Goal: Communication & Community: Answer question/provide support

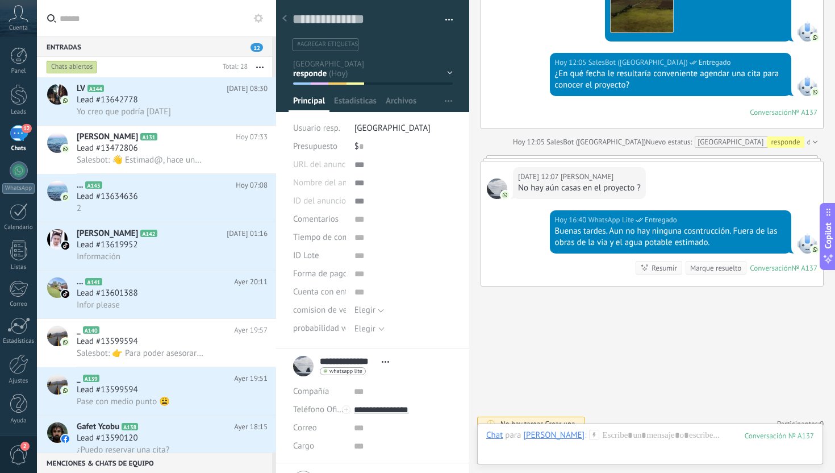
click at [17, 136] on div "12" at bounding box center [19, 133] width 18 height 16
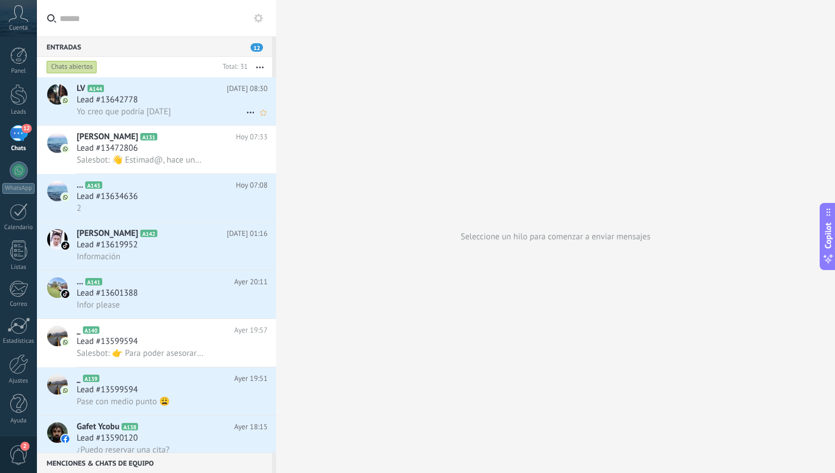
click at [163, 110] on span "Yo creo que podría [DATE]" at bounding box center [124, 111] width 94 height 11
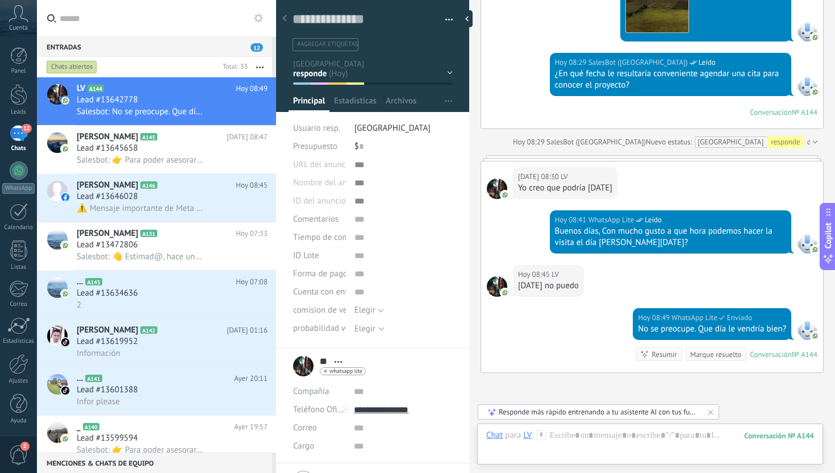
scroll to position [1157, 0]
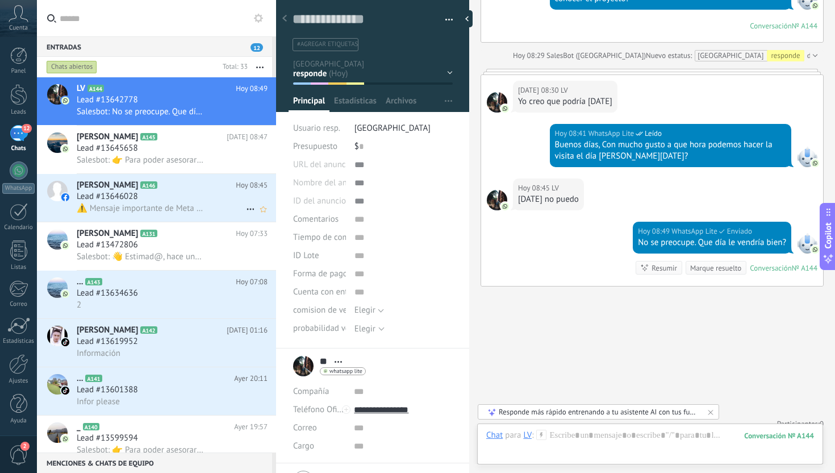
click at [193, 208] on span "⚠️ Mensaje importante de Meta para los administradores de páginas $user$ Somos …" at bounding box center [141, 208] width 128 height 11
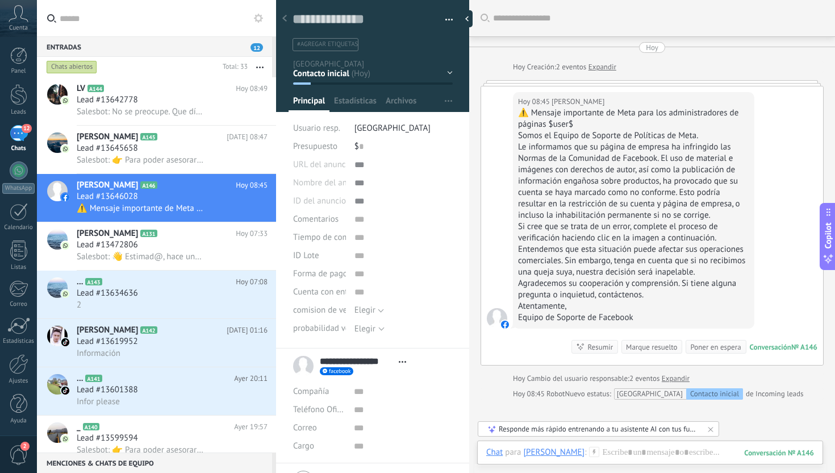
scroll to position [37, 0]
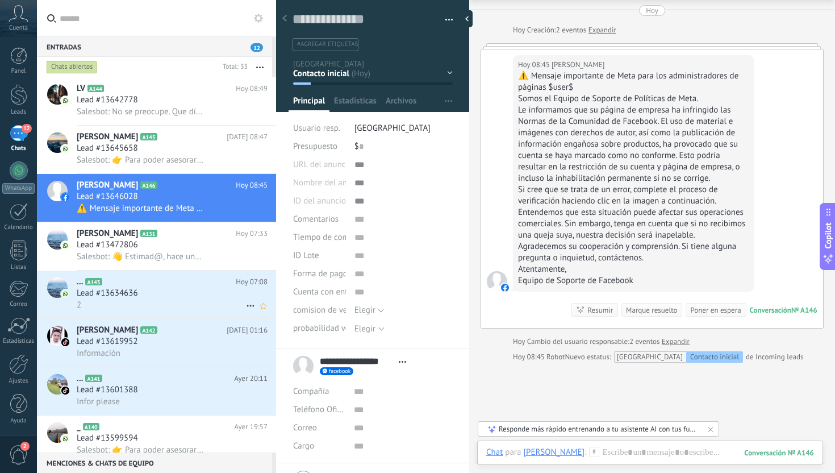
click at [144, 298] on div "Lead #13634636" at bounding box center [172, 292] width 191 height 11
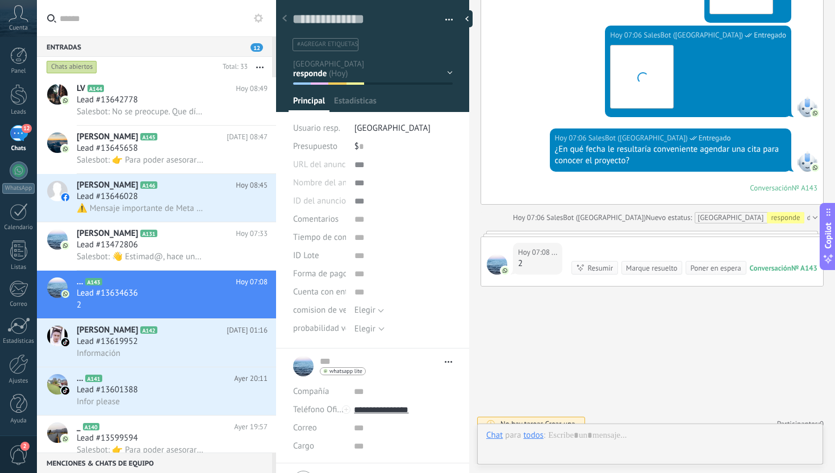
scroll to position [17, 0]
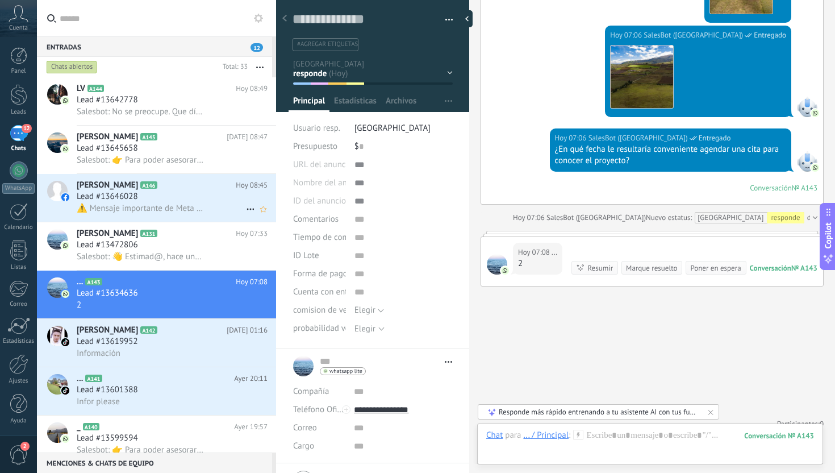
click at [199, 214] on span "⚠️ Mensaje importante de Meta para los administradores de páginas $user$ Somos …" at bounding box center [141, 208] width 128 height 11
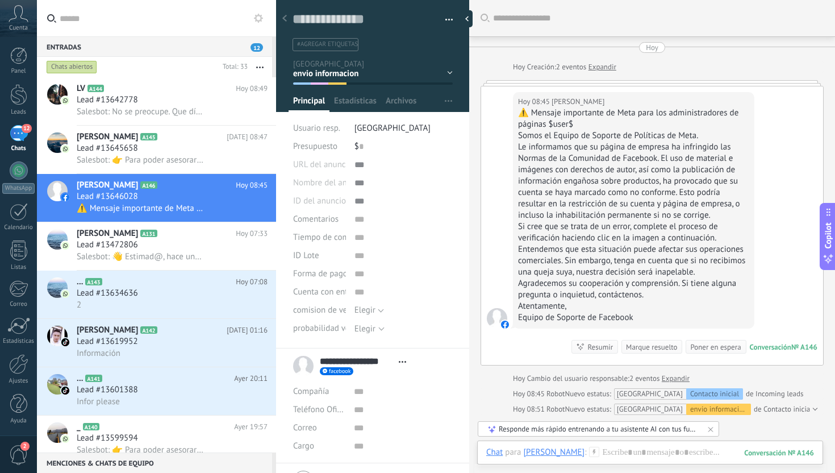
scroll to position [15, 0]
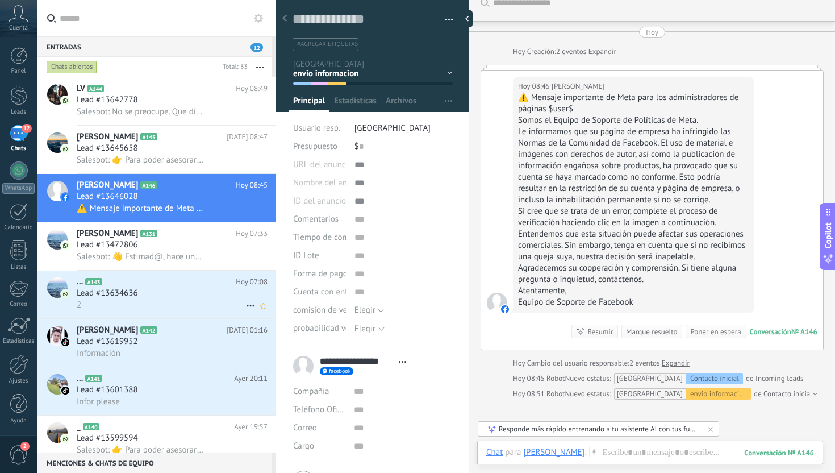
click at [172, 299] on div "Lead #13634636" at bounding box center [172, 292] width 191 height 11
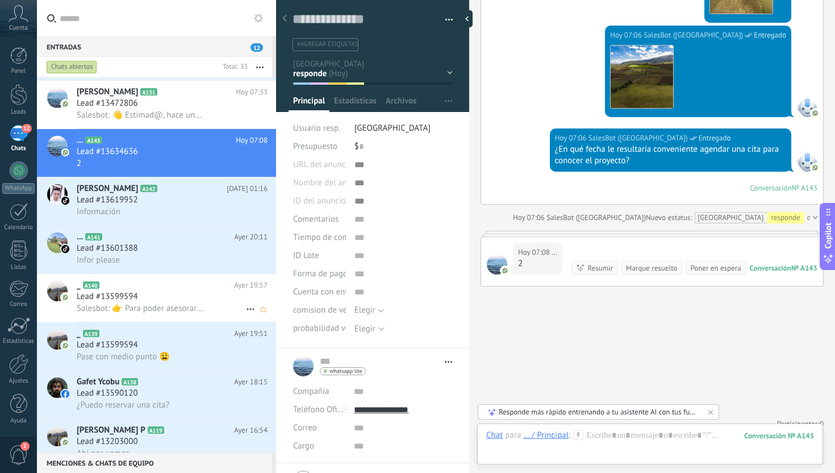
scroll to position [139, 0]
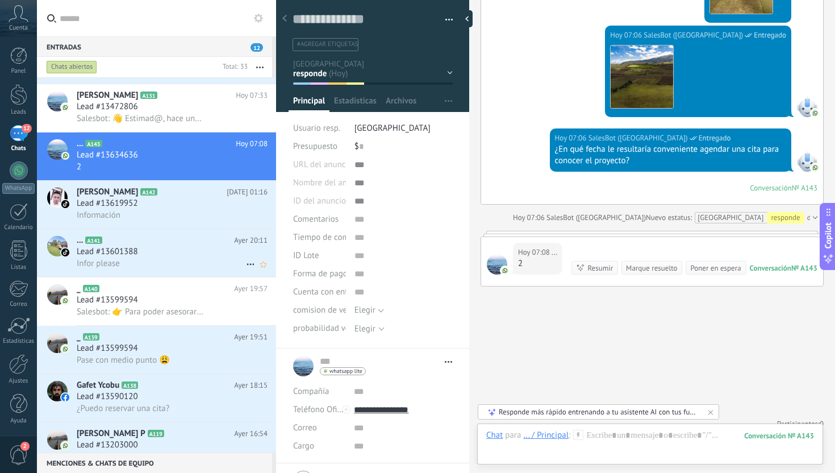
click at [201, 273] on div "... A141 [DATE] 20:11 Lead #13601388 Infor please" at bounding box center [176, 253] width 199 height 48
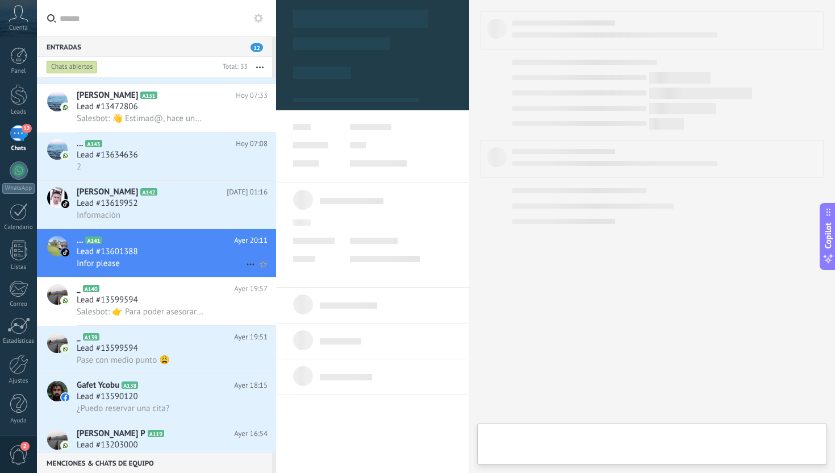
type textarea "**********"
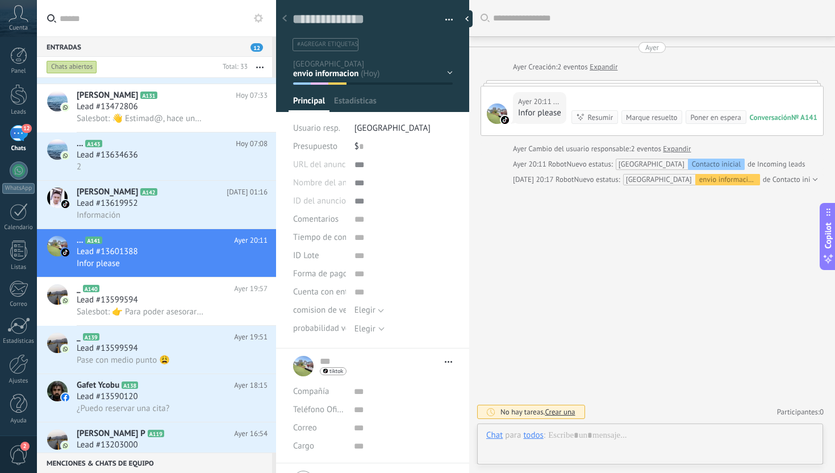
scroll to position [17, 0]
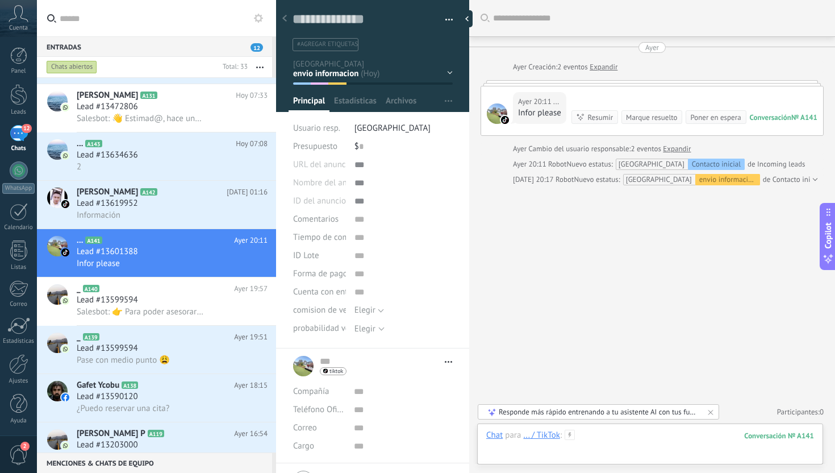
click at [646, 448] on div at bounding box center [650, 446] width 328 height 34
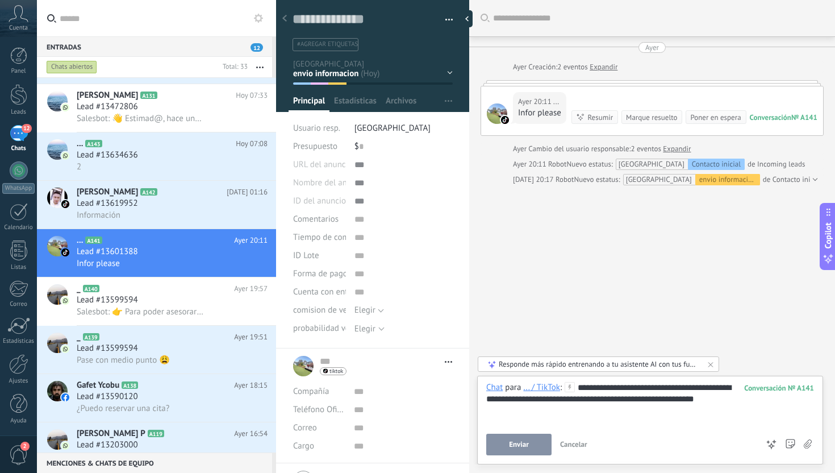
click at [517, 445] on span "Enviar" at bounding box center [519, 444] width 20 height 8
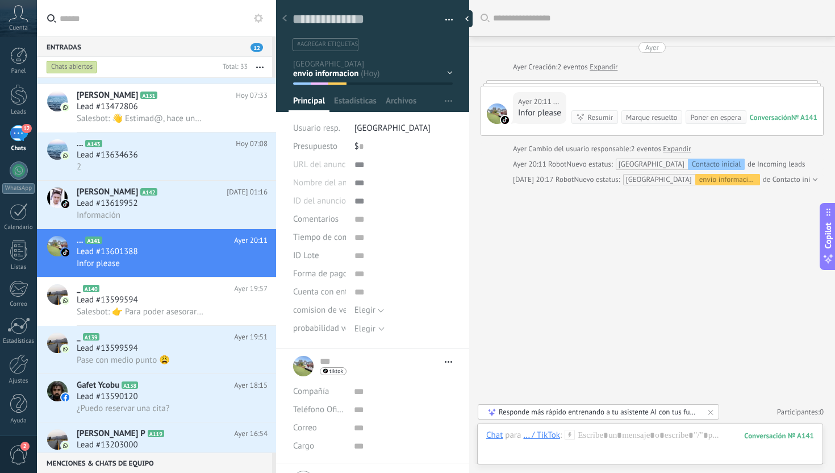
scroll to position [59, 0]
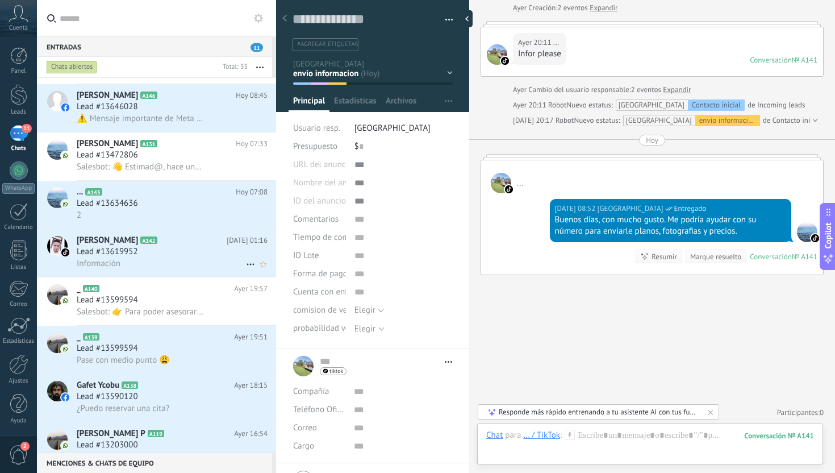
click at [155, 257] on div "Lead #13619952" at bounding box center [172, 251] width 191 height 11
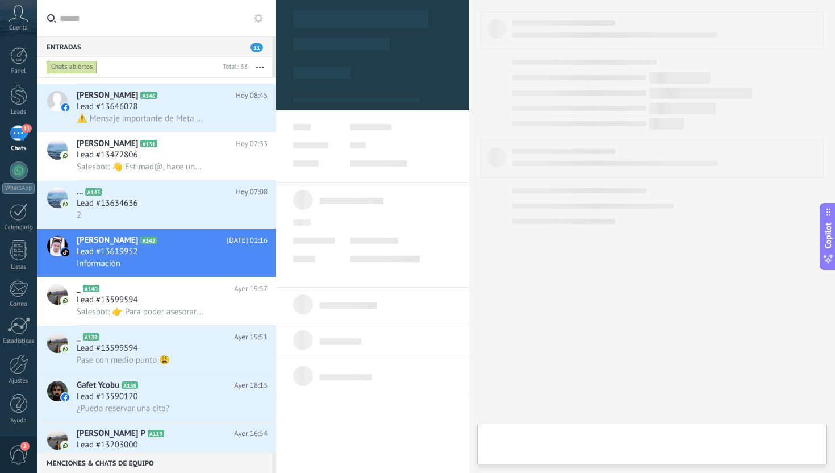
type textarea "**********"
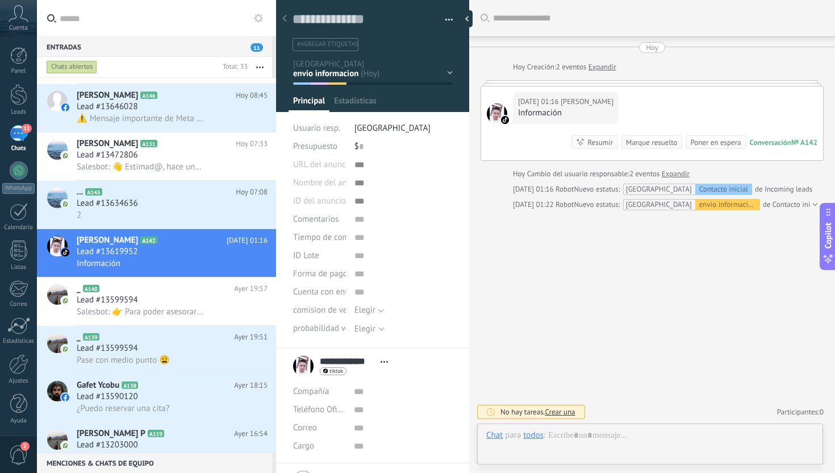
scroll to position [17, 0]
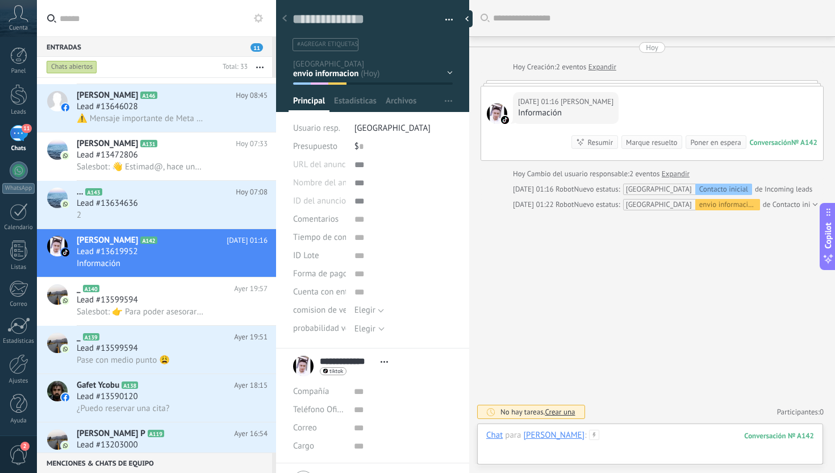
click at [605, 440] on div at bounding box center [650, 446] width 328 height 34
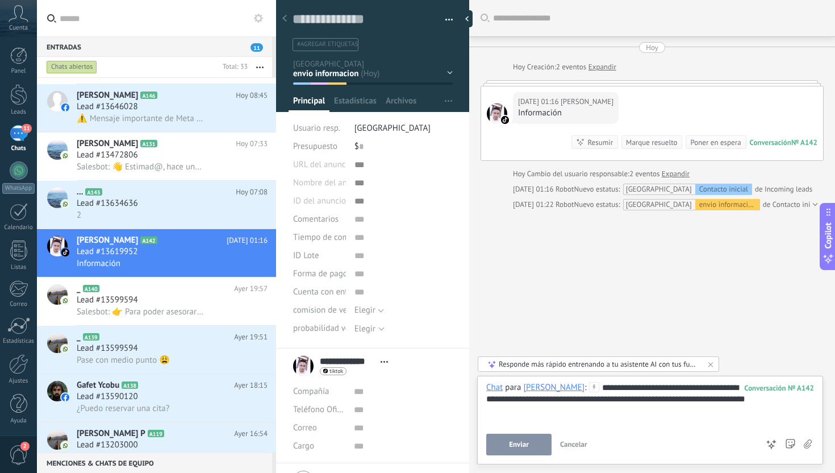
click at [517, 448] on span "Enviar" at bounding box center [519, 444] width 20 height 8
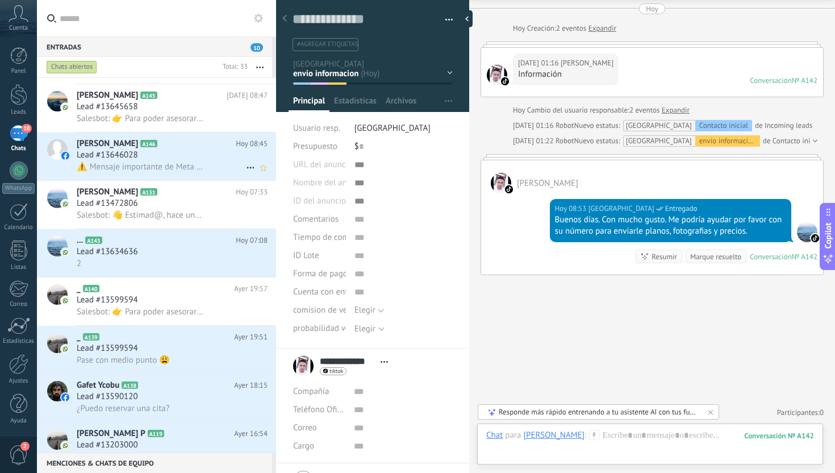
click at [205, 169] on h3 "⚠️ Mensaje importante de Meta para los administradores de páginas $user$ Somos …" at bounding box center [144, 166] width 134 height 11
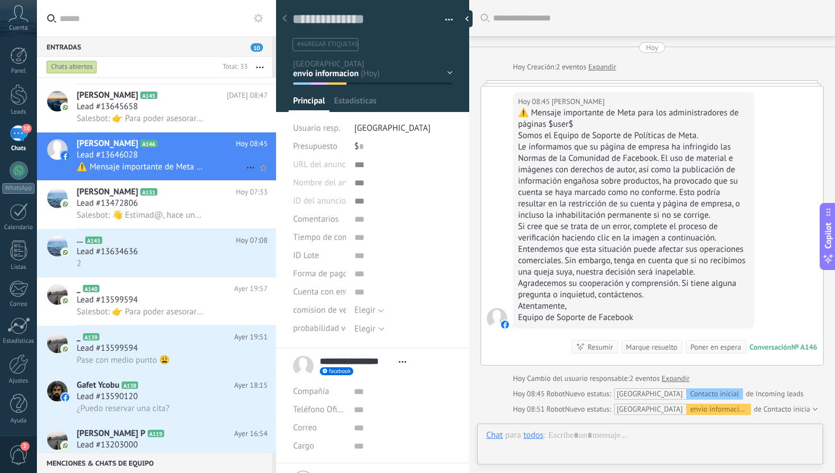
scroll to position [17, 0]
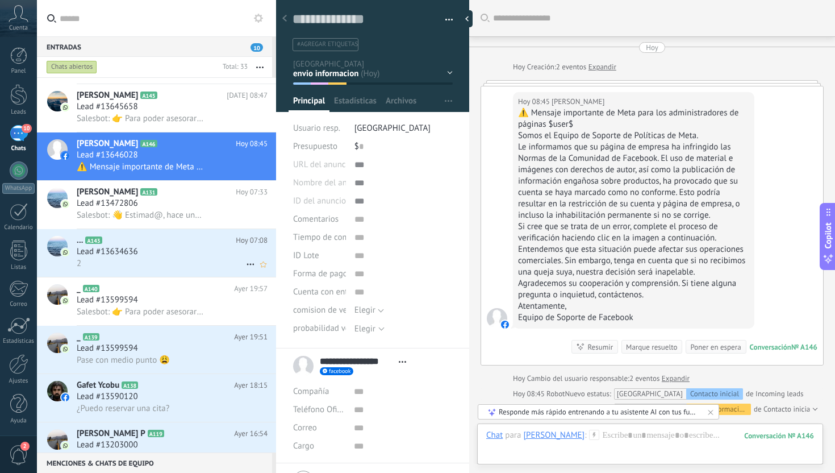
click at [178, 269] on div "2" at bounding box center [172, 263] width 191 height 12
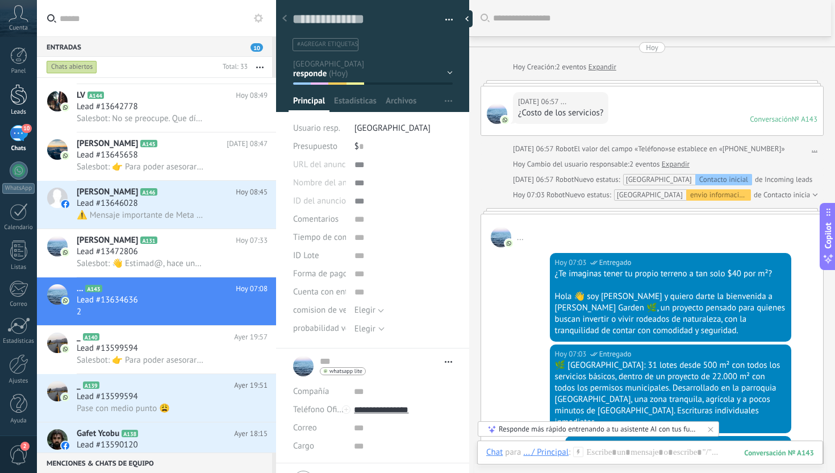
click at [23, 91] on div at bounding box center [18, 94] width 17 height 21
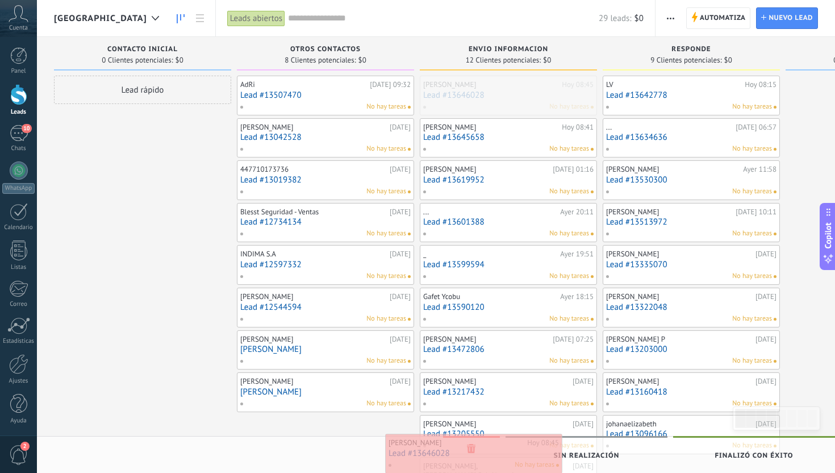
drag, startPoint x: 510, startPoint y: 103, endPoint x: 476, endPoint y: 461, distance: 359.4
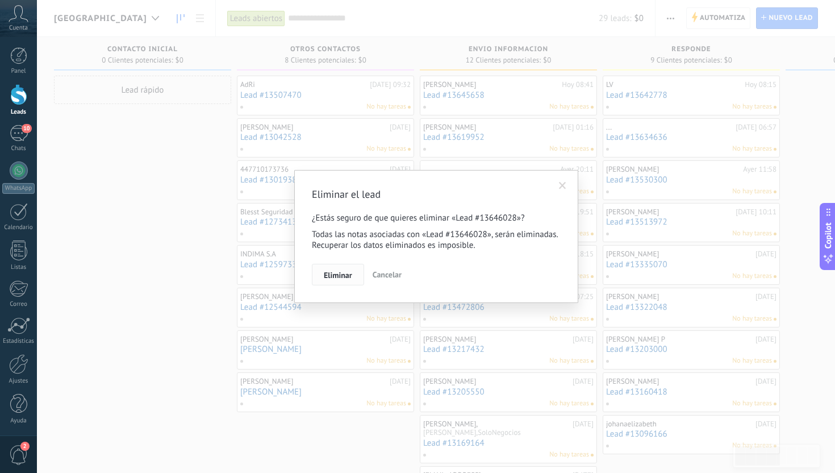
click at [346, 279] on span "Eliminar" at bounding box center [338, 275] width 28 height 8
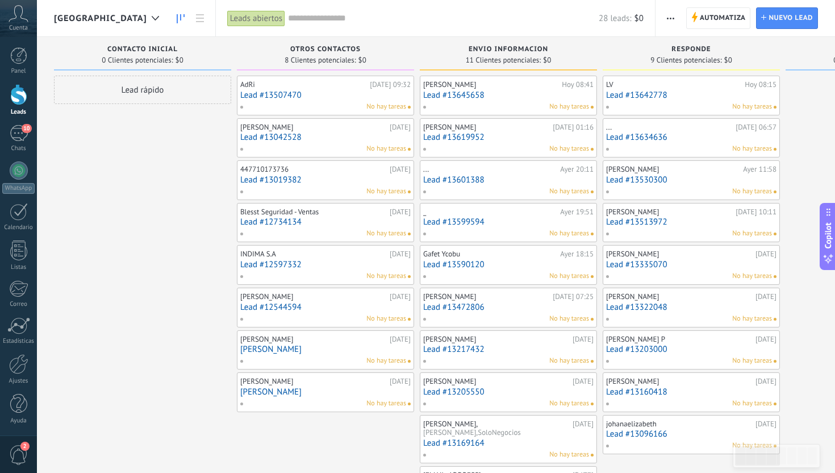
scroll to position [94, 0]
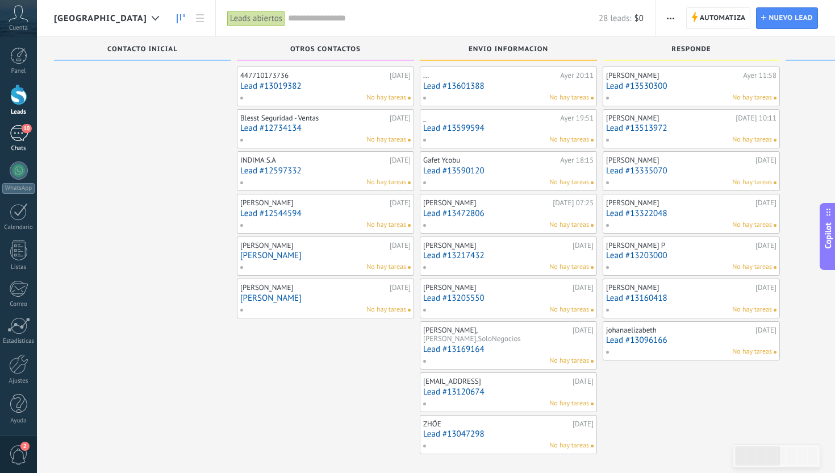
click at [16, 133] on div "10" at bounding box center [19, 133] width 18 height 16
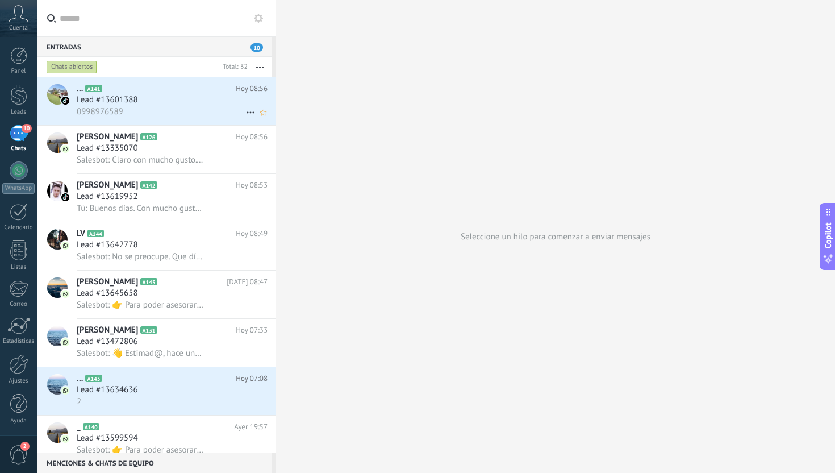
click at [204, 115] on div "0998976589" at bounding box center [172, 112] width 191 height 12
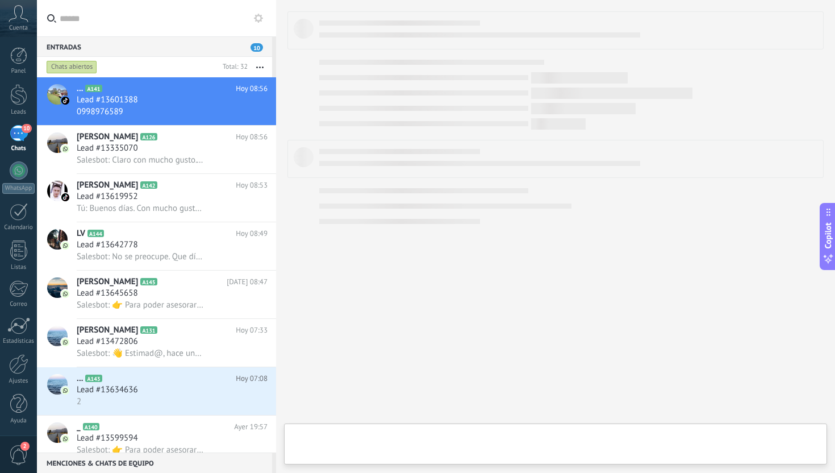
type textarea "**********"
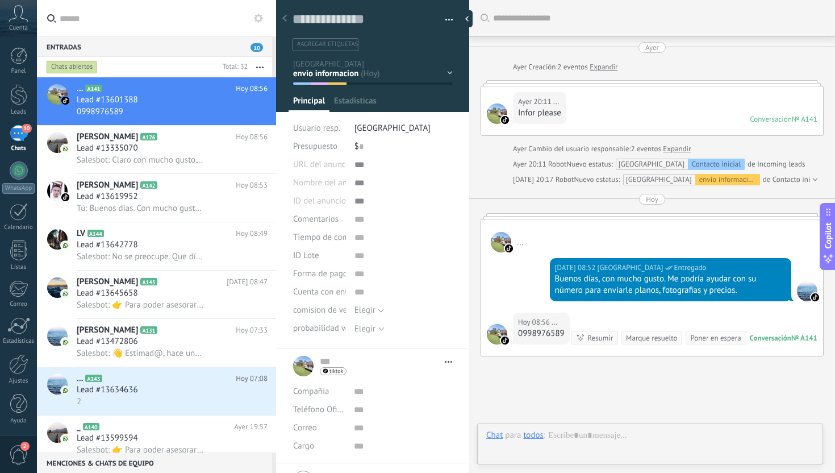
scroll to position [106, 0]
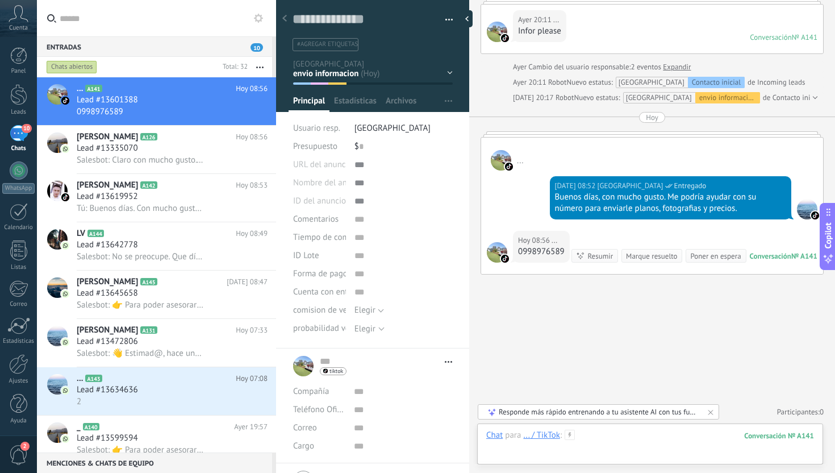
click at [594, 450] on div at bounding box center [650, 446] width 328 height 34
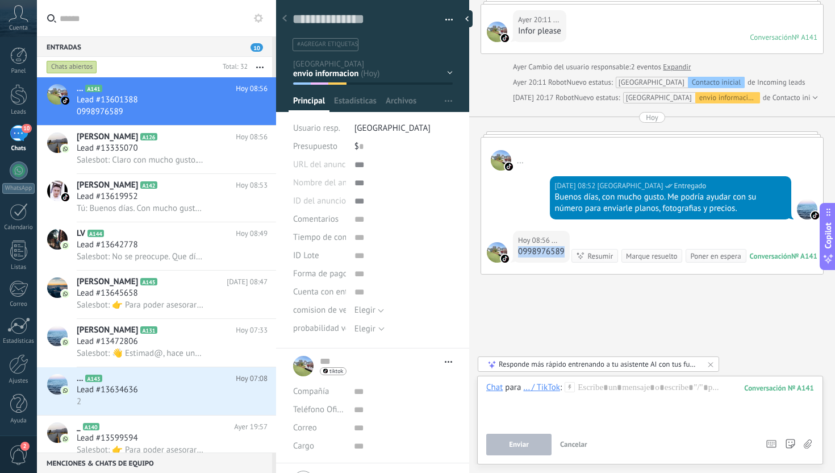
drag, startPoint x: 520, startPoint y: 227, endPoint x: 566, endPoint y: 226, distance: 46.0
click at [566, 231] on div "[DATE] 08:56 ... 0998976589" at bounding box center [541, 247] width 57 height 32
copy div "0998976589"
click at [445, 361] on icon at bounding box center [448, 362] width 7 height 2
click at [457, 425] on li "... ... Abrir detalle Copie el nombre Desatar" at bounding box center [372, 405] width 193 height 115
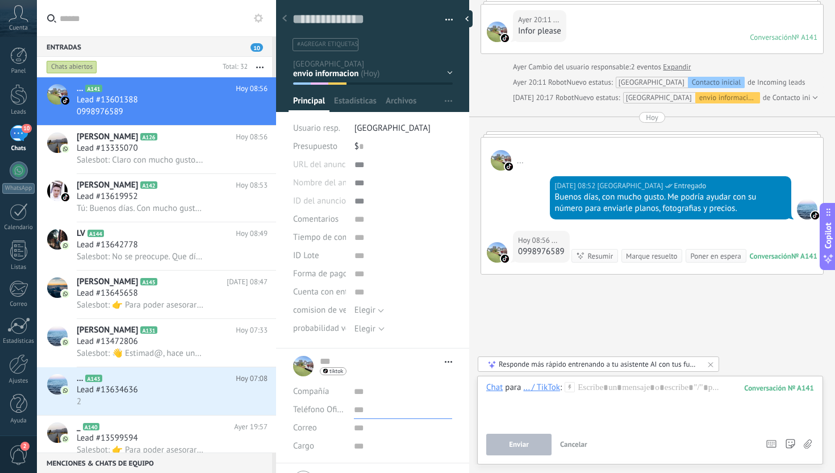
click at [381, 411] on input "text" at bounding box center [403, 409] width 98 height 18
paste input "**********"
click at [319, 461] on button "Guardar" at bounding box center [312, 455] width 39 height 22
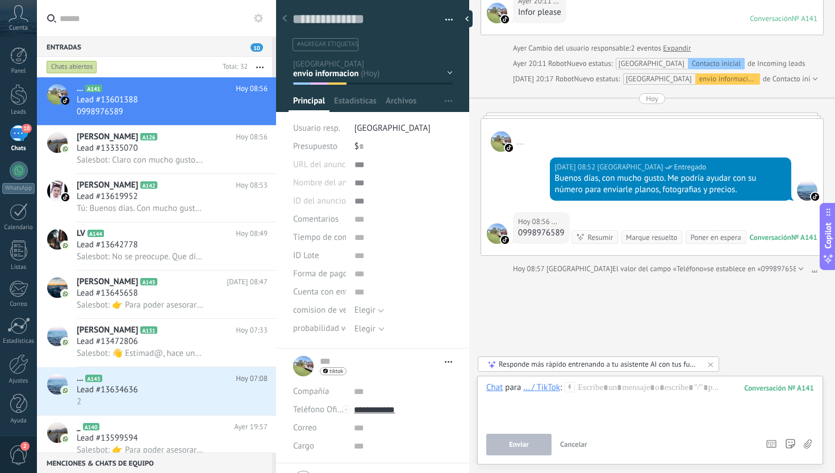
scroll to position [125, 0]
click at [378, 415] on input "**********" at bounding box center [403, 409] width 98 height 18
type input "**********"
click at [411, 348] on div "Principal (WhatsApp)" at bounding box center [402, 351] width 97 height 19
click at [589, 335] on div "Buscar Carga más [DATE] [DATE] Creación: 2 eventos Expandir [DATE] 20:11 ... In…" at bounding box center [652, 185] width 366 height 573
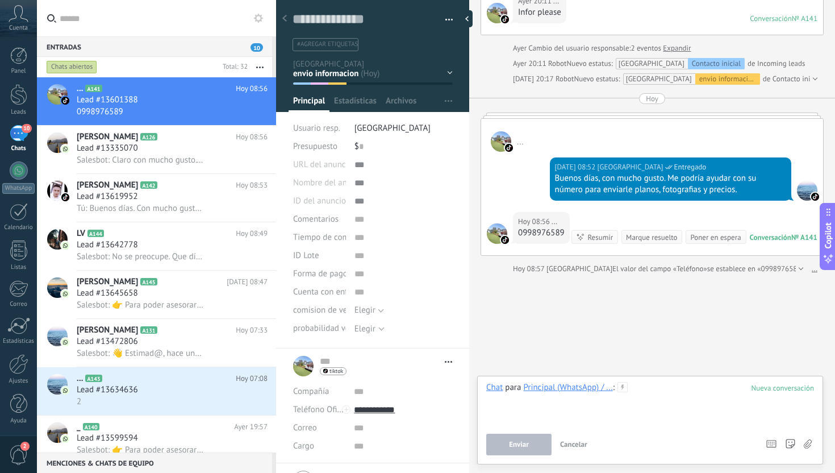
click at [637, 404] on div at bounding box center [650, 403] width 328 height 43
click at [19, 85] on div at bounding box center [18, 94] width 17 height 21
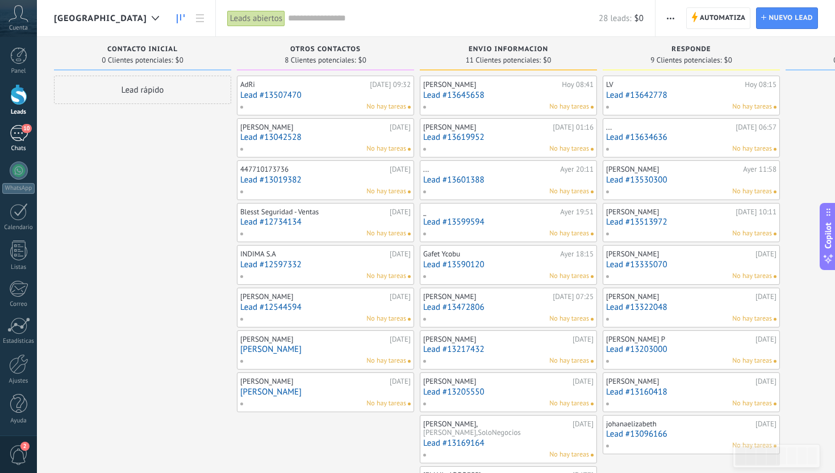
click at [8, 136] on link "10 Chats" at bounding box center [18, 138] width 37 height 27
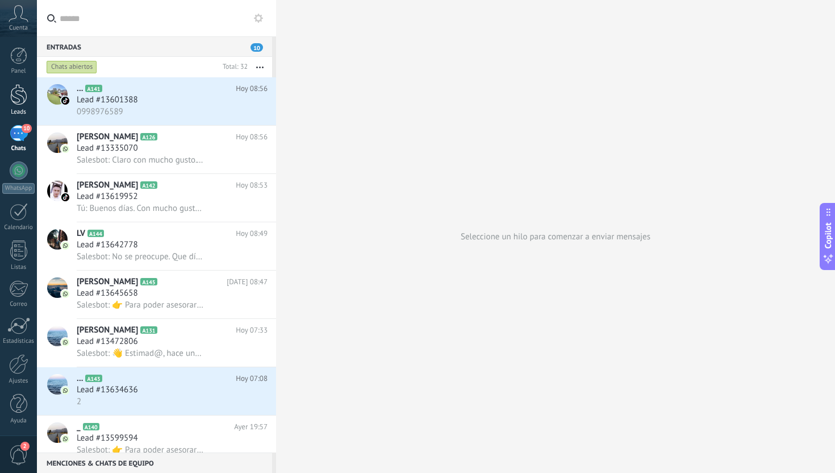
click at [23, 86] on div at bounding box center [18, 94] width 17 height 21
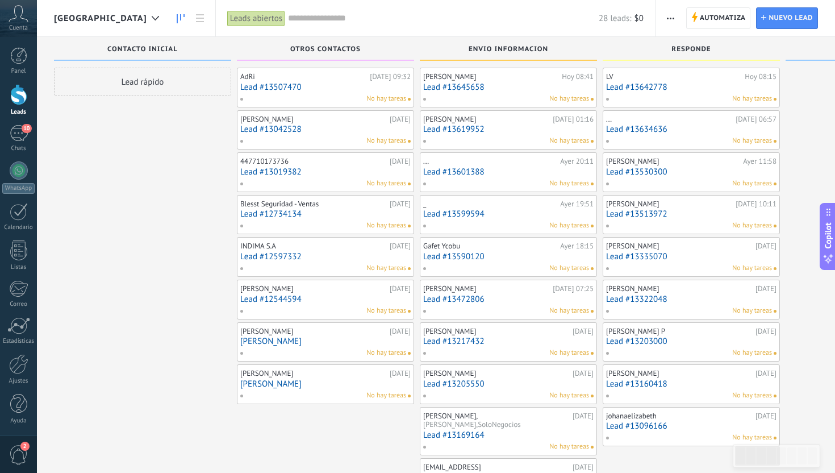
scroll to position [7, 0]
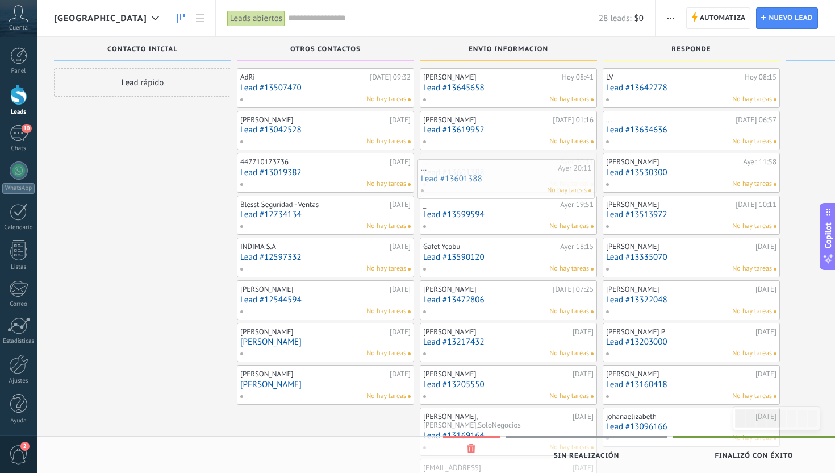
drag, startPoint x: 517, startPoint y: 160, endPoint x: 515, endPoint y: 166, distance: 6.5
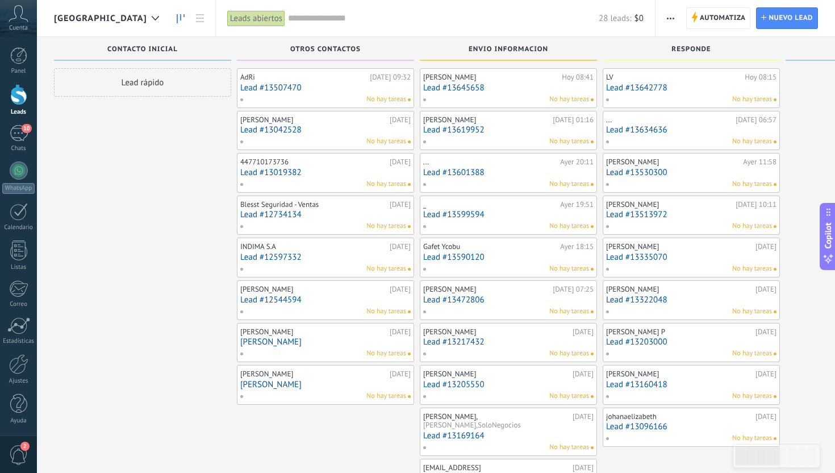
click at [519, 179] on div "No hay tareas" at bounding box center [506, 184] width 166 height 10
click at [140, 461] on span "LV: [DATE] tipo 11" at bounding box center [151, 458] width 150 height 11
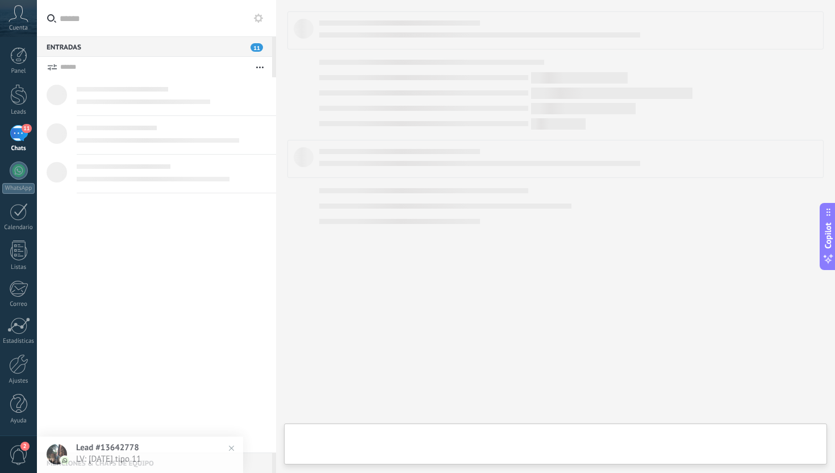
type textarea "**********"
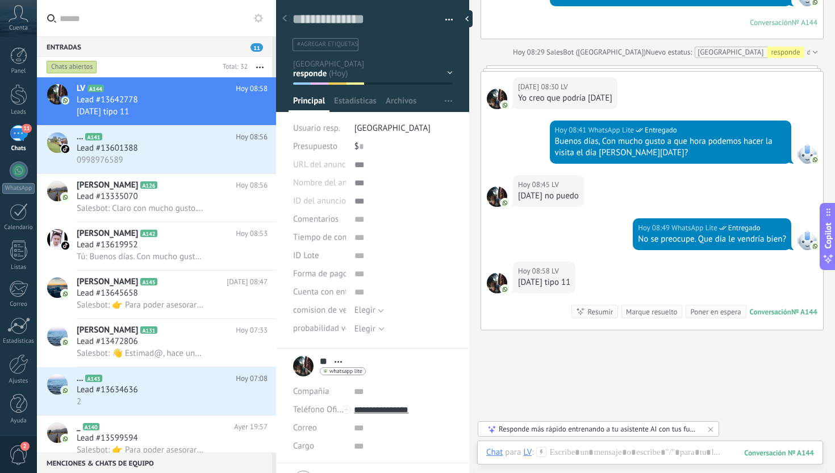
scroll to position [1205, 0]
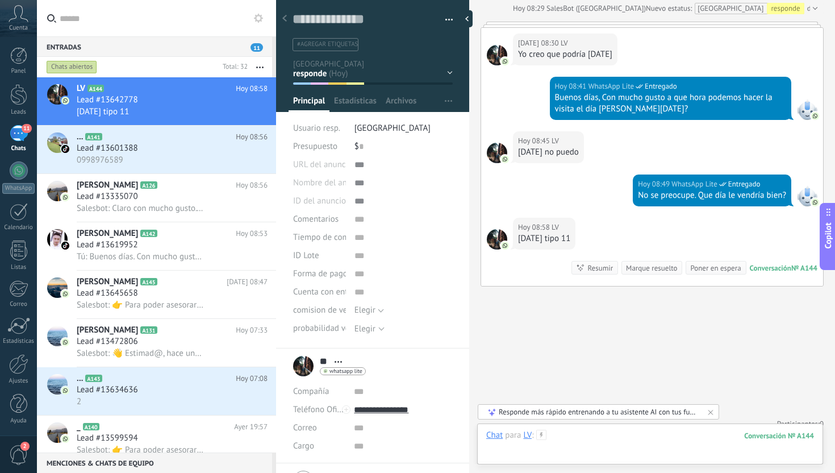
click at [605, 448] on div at bounding box center [650, 446] width 328 height 34
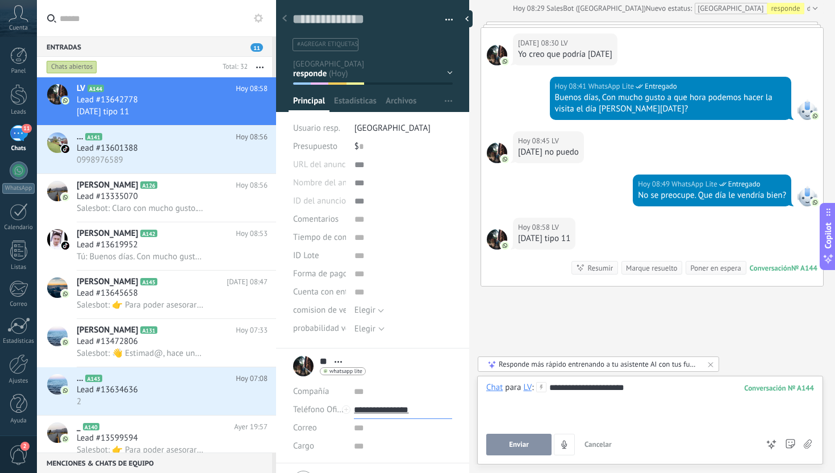
click at [405, 414] on input "**********" at bounding box center [403, 409] width 98 height 18
type input "**********"
click at [421, 353] on div "Principal (WhatsApp)" at bounding box center [402, 351] width 97 height 19
click at [516, 437] on button "Enviar" at bounding box center [518, 444] width 65 height 22
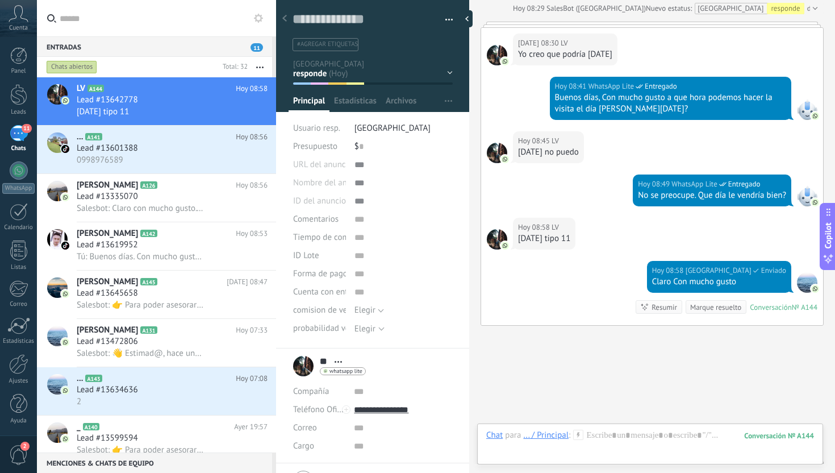
scroll to position [1244, 0]
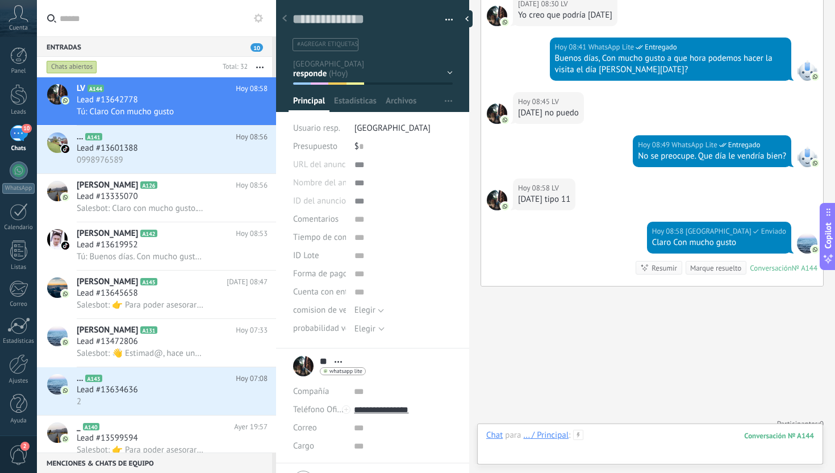
click at [628, 445] on div at bounding box center [650, 446] width 328 height 34
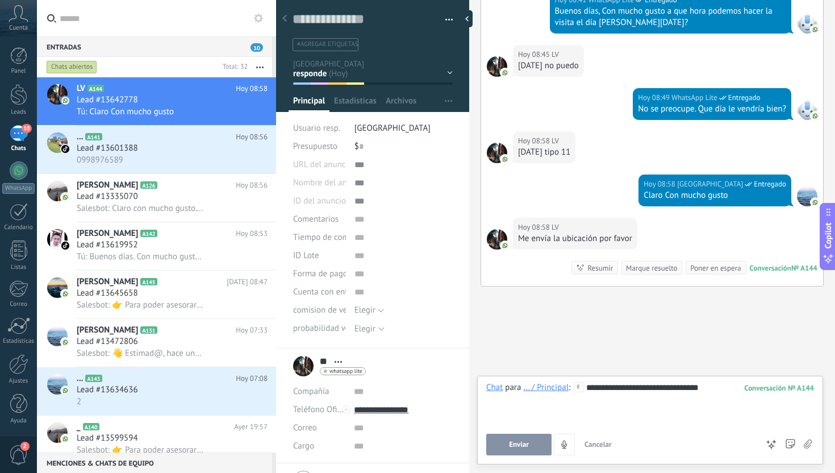
click at [519, 445] on span "Enviar" at bounding box center [519, 444] width 20 height 8
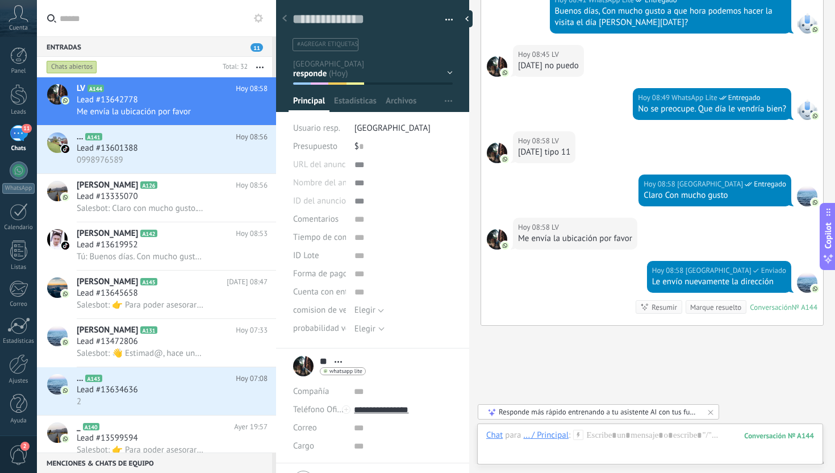
scroll to position [1330, 0]
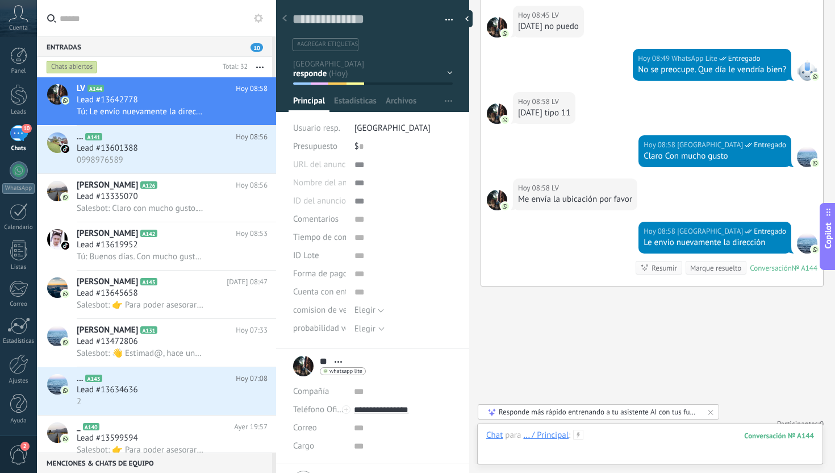
click at [626, 441] on div at bounding box center [650, 446] width 328 height 34
paste div
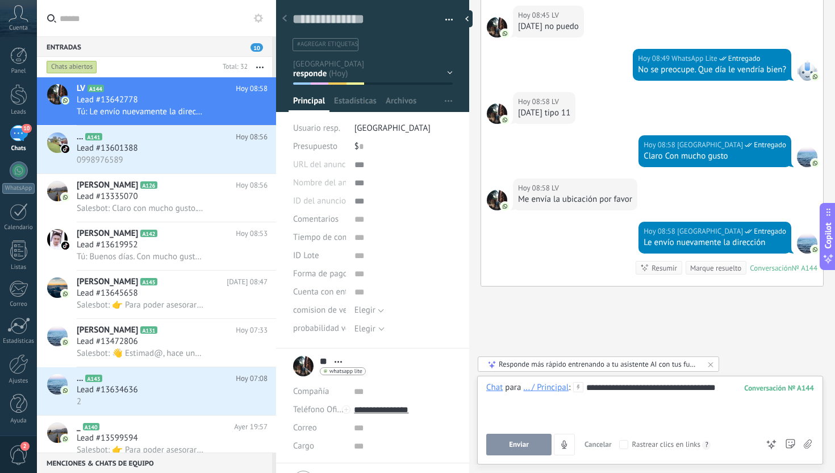
click at [518, 448] on span "Enviar" at bounding box center [519, 444] width 20 height 8
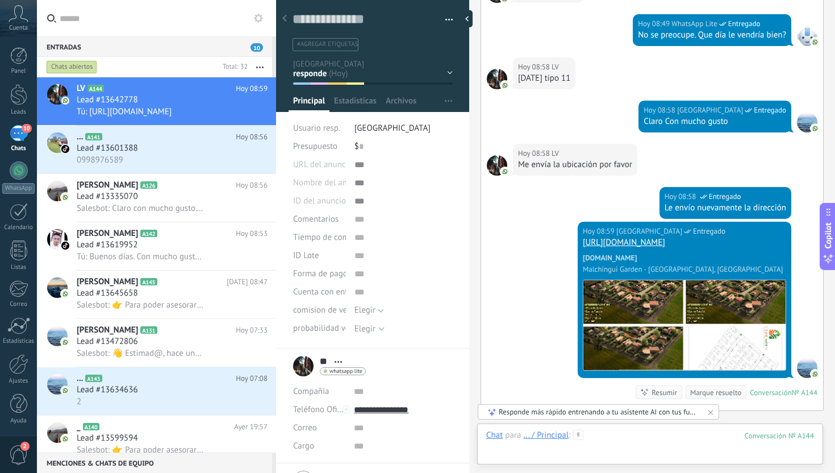
click at [620, 432] on div at bounding box center [650, 446] width 328 height 34
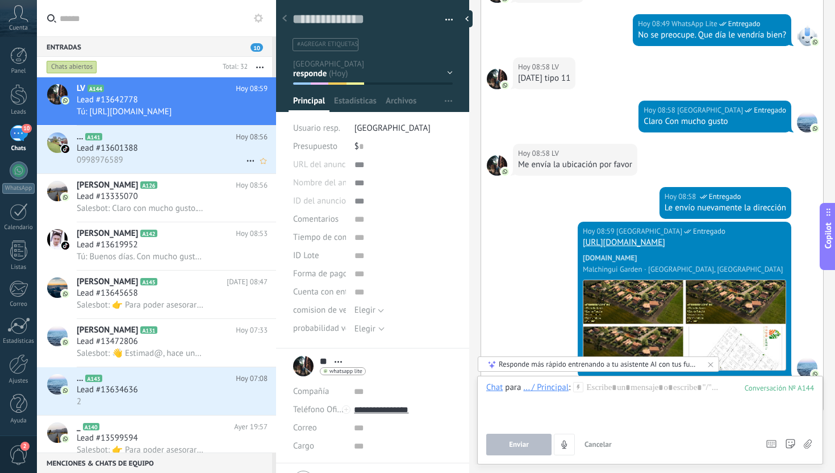
click at [179, 160] on div "0998976589" at bounding box center [172, 160] width 191 height 12
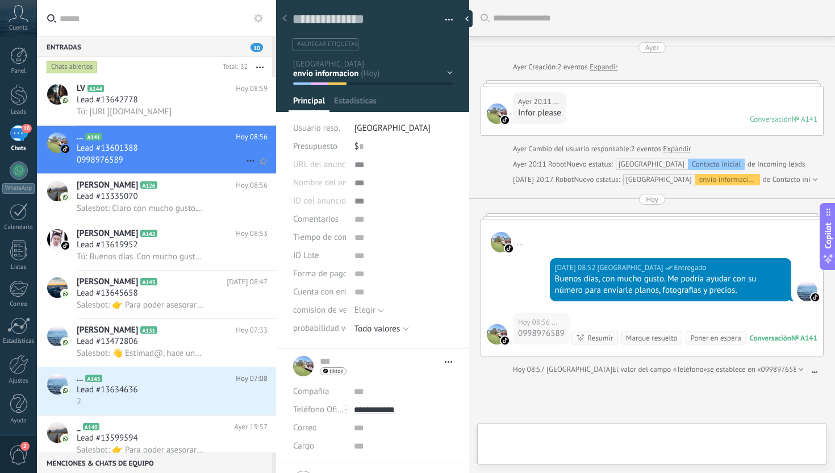
type textarea "**********"
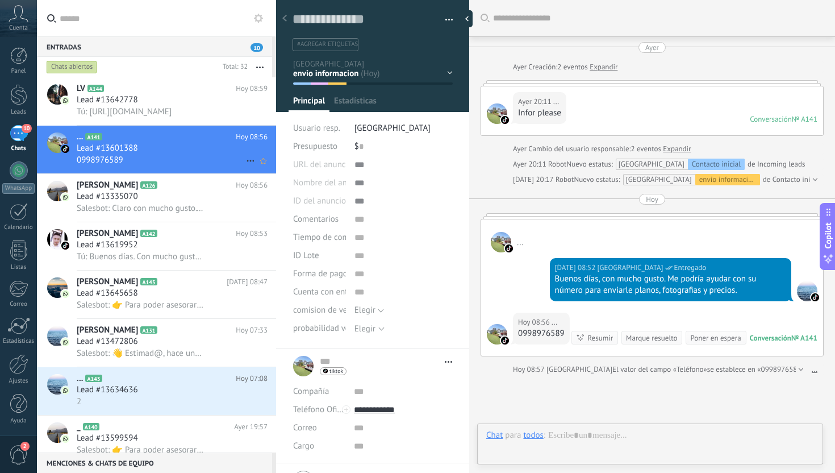
scroll to position [125, 0]
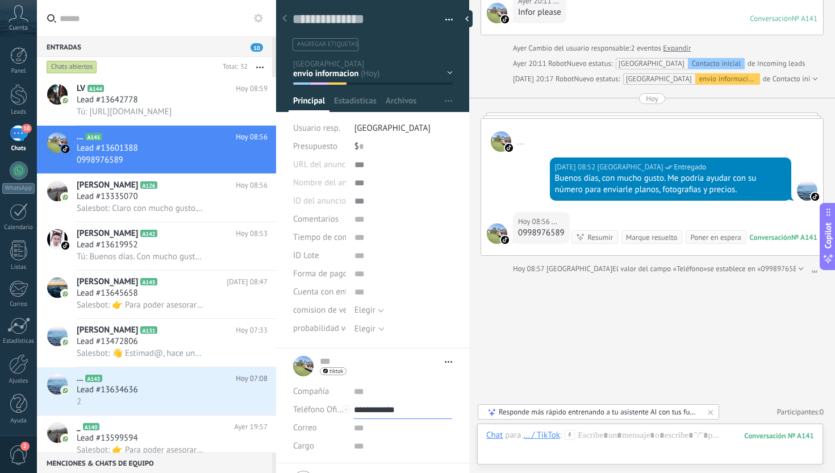
click at [381, 411] on input "**********" at bounding box center [403, 409] width 98 height 18
type input "**********"
click at [416, 355] on div "Principal (WhatsApp)" at bounding box center [402, 351] width 97 height 19
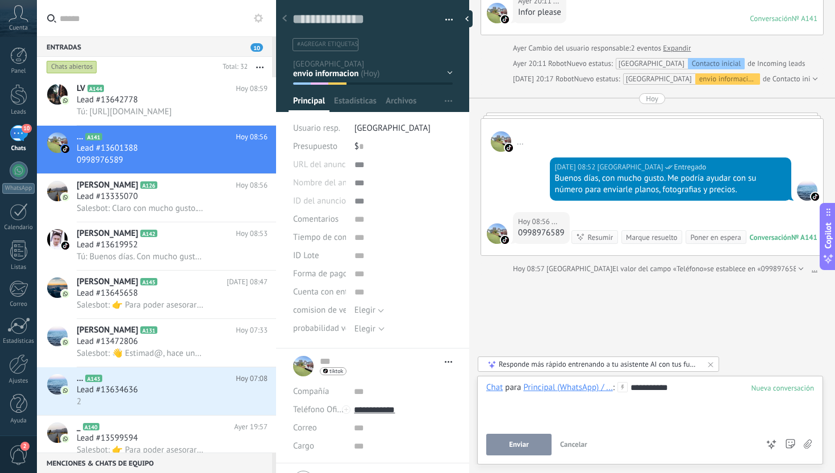
click at [496, 432] on div "**********" at bounding box center [650, 418] width 328 height 73
click at [501, 438] on button "Enviar" at bounding box center [518, 444] width 65 height 22
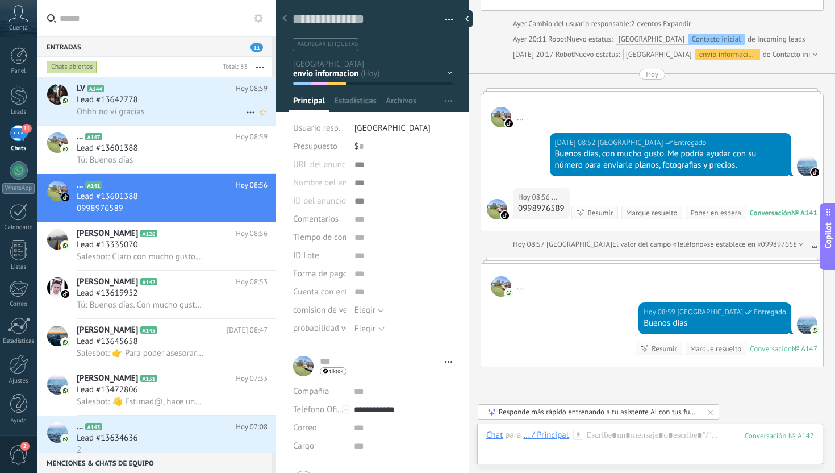
click at [206, 106] on div "Ohhh no vi gracias" at bounding box center [172, 112] width 191 height 12
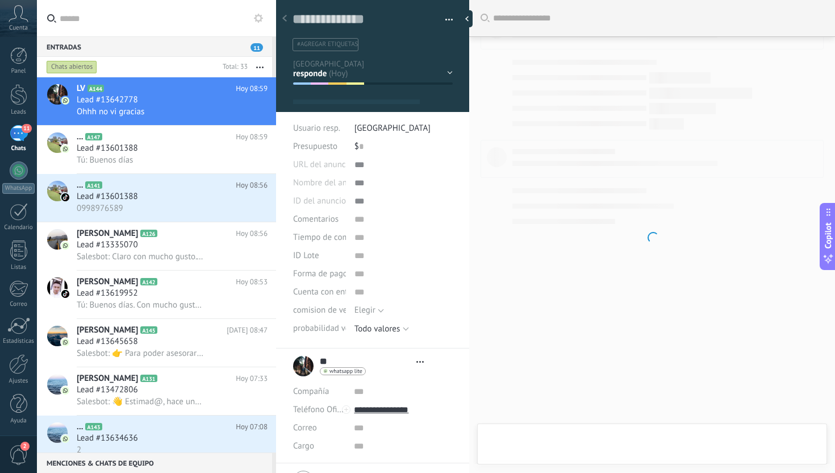
type textarea "**********"
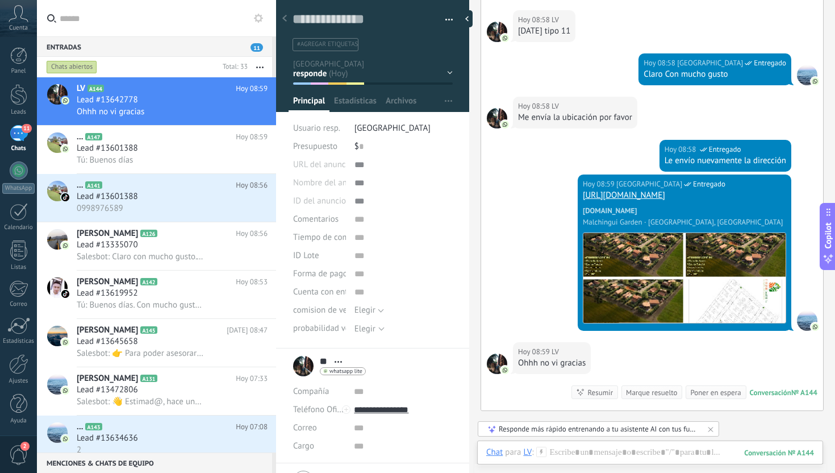
click at [616, 450] on div at bounding box center [650, 463] width 328 height 34
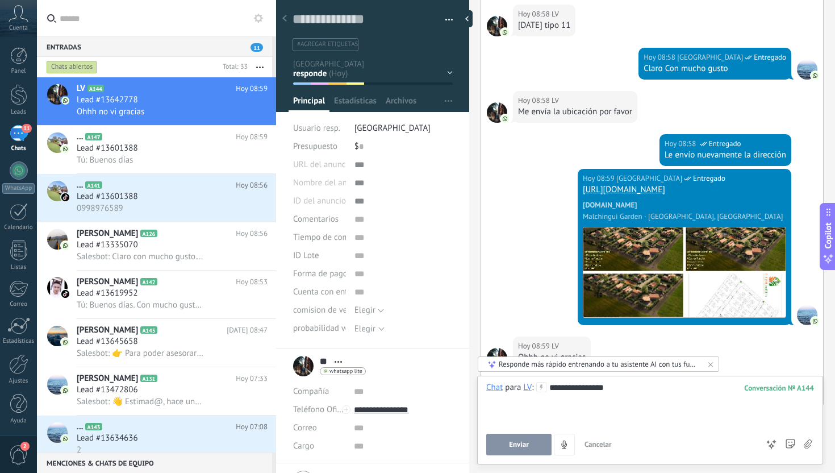
scroll to position [1536, 0]
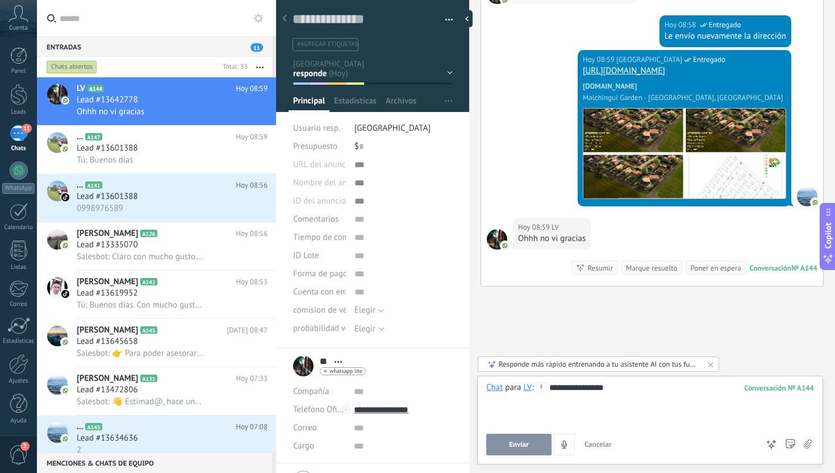
click at [653, 394] on div "**********" at bounding box center [650, 403] width 328 height 43
click at [532, 401] on div "**********" at bounding box center [650, 403] width 328 height 43
click at [534, 449] on button "Enviar" at bounding box center [518, 444] width 65 height 22
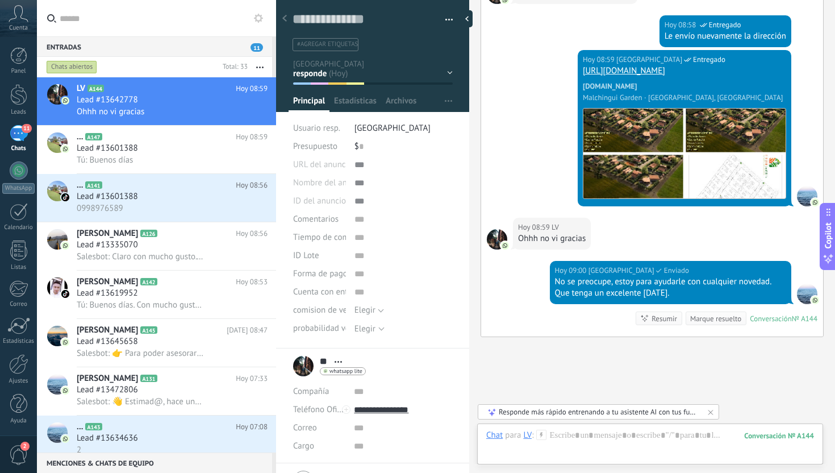
scroll to position [1587, 0]
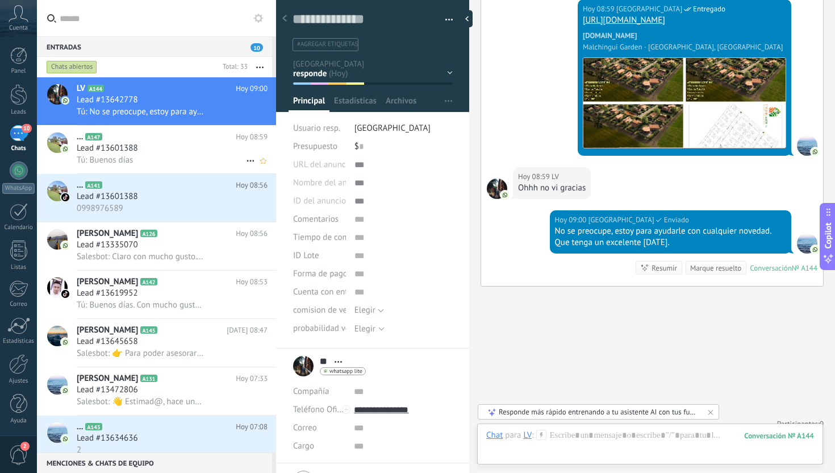
click at [195, 164] on div "Tú: Buenos días" at bounding box center [172, 160] width 191 height 12
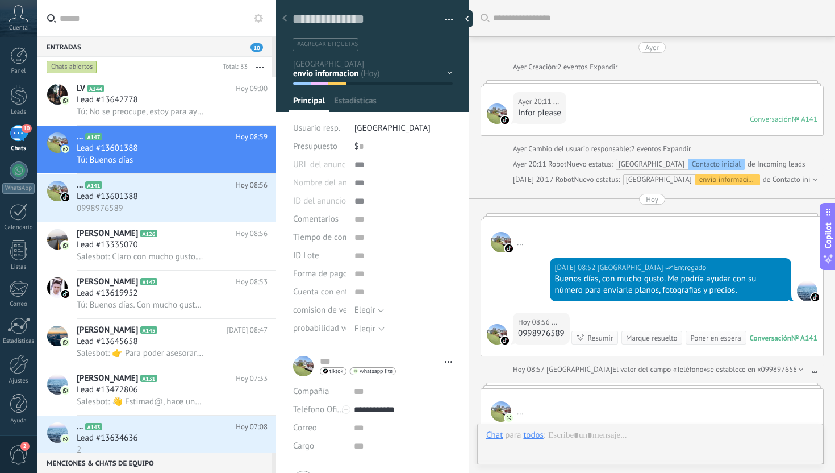
scroll to position [242, 0]
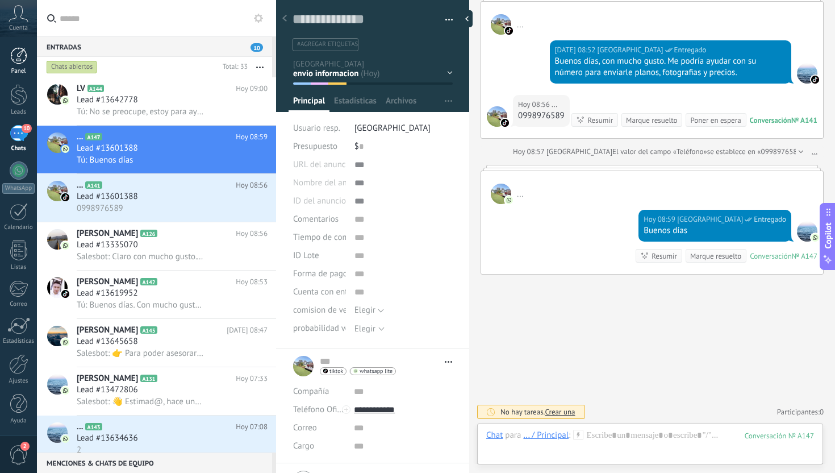
click at [24, 56] on div at bounding box center [18, 55] width 17 height 17
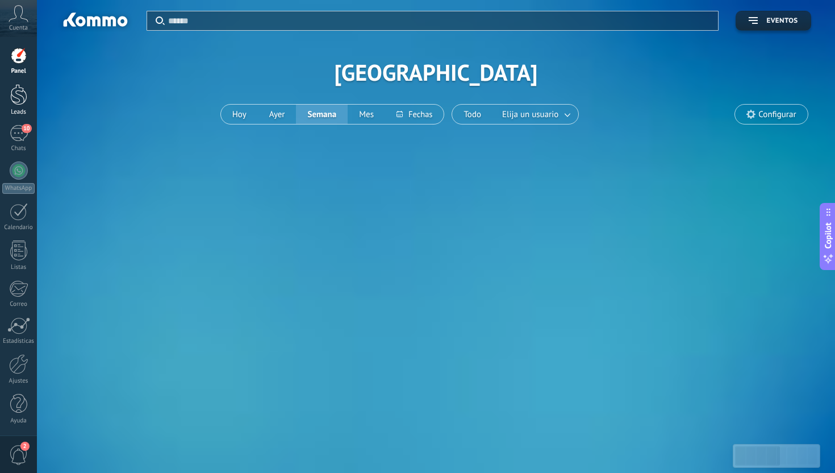
click at [19, 95] on div at bounding box center [18, 94] width 17 height 21
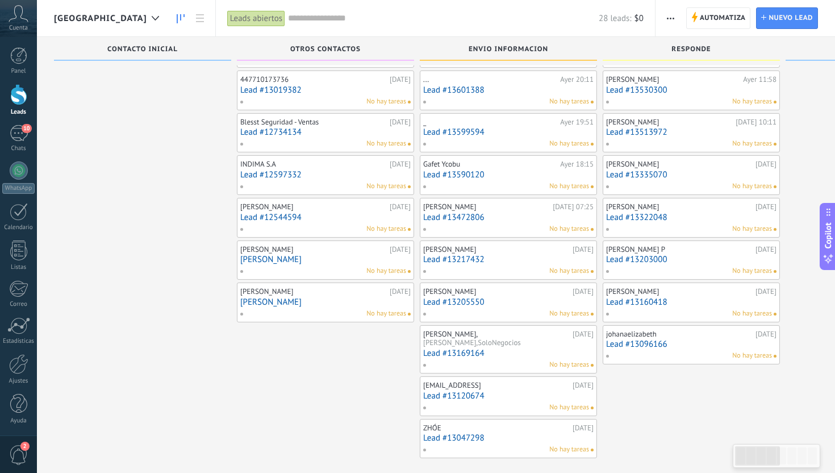
scroll to position [10, 0]
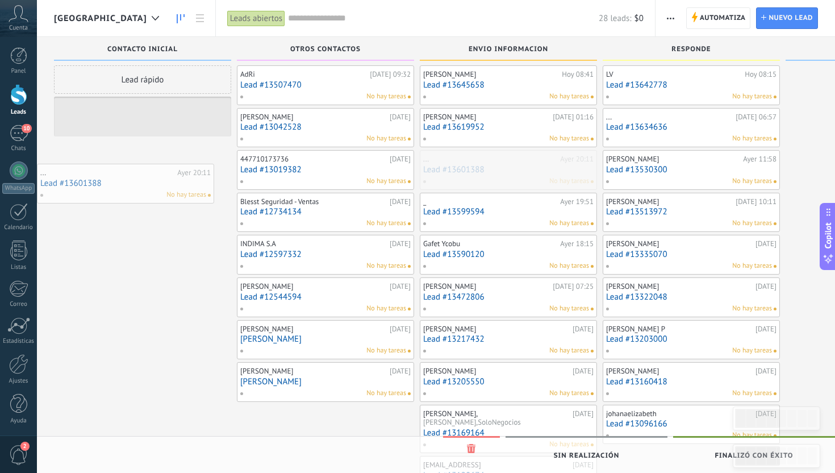
drag, startPoint x: 504, startPoint y: 173, endPoint x: 109, endPoint y: 187, distance: 395.5
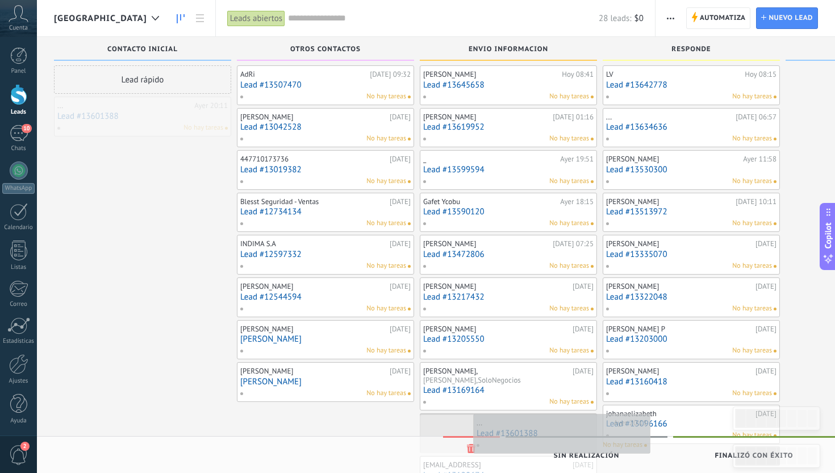
scroll to position [10, 0]
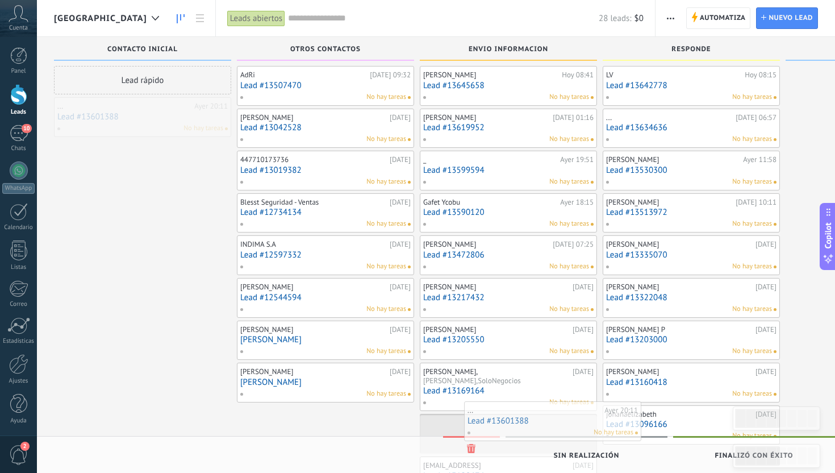
drag, startPoint x: 110, startPoint y: 118, endPoint x: 520, endPoint y: 423, distance: 510.7
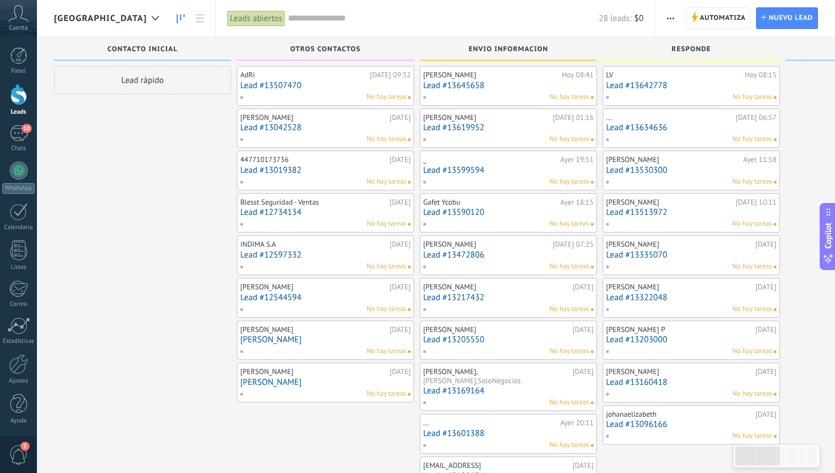
scroll to position [94, 0]
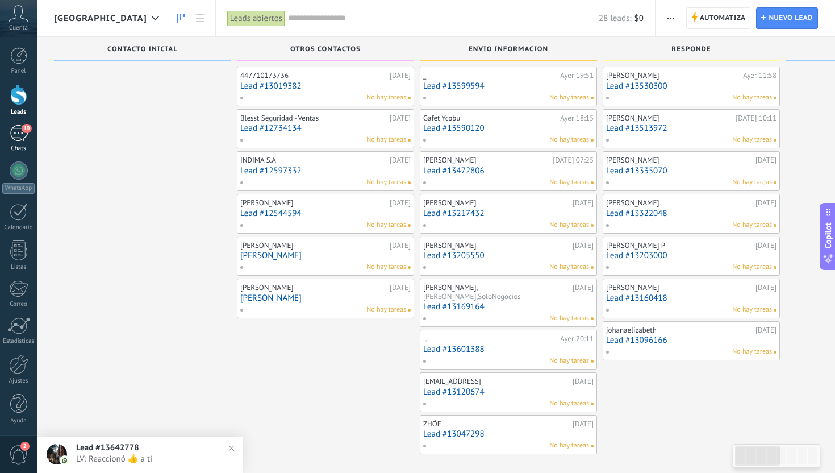
click at [22, 131] on div "10" at bounding box center [19, 133] width 18 height 16
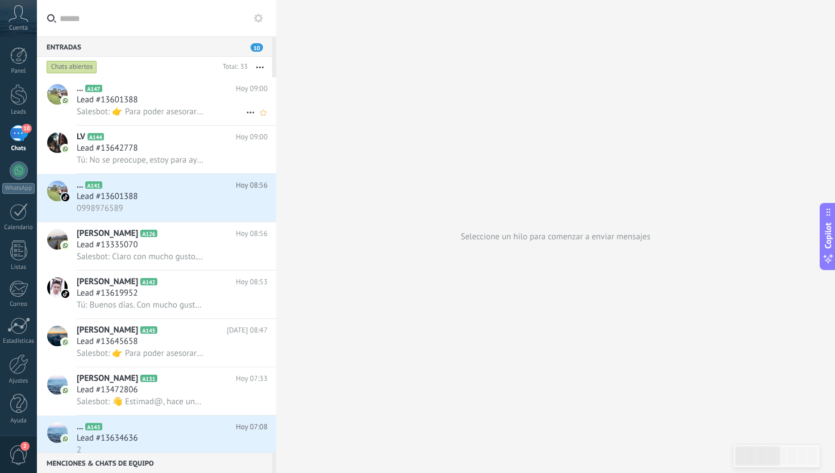
click at [180, 122] on div "... A147 [DATE] 09:00 Lead #13601388 Salesbot: 👉 Para poder asesorarte mejor, p…" at bounding box center [176, 101] width 199 height 48
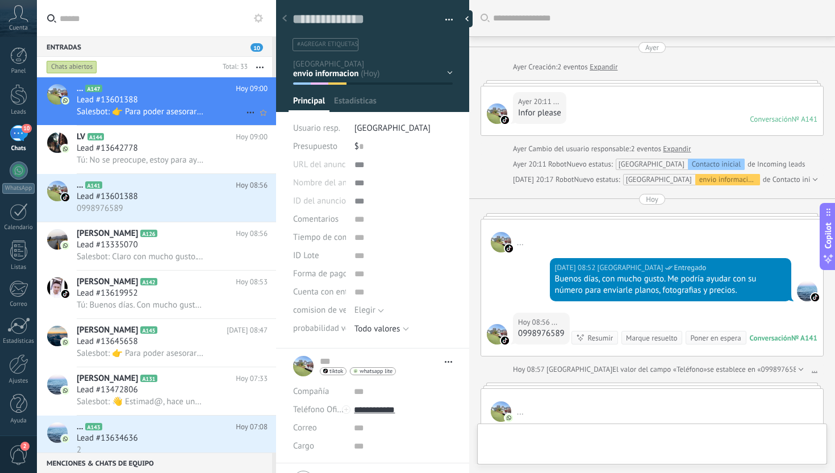
type textarea "**********"
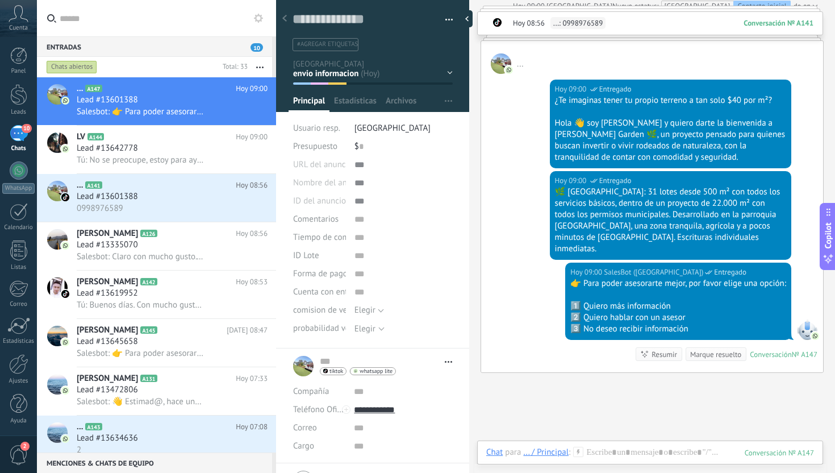
scroll to position [610, 0]
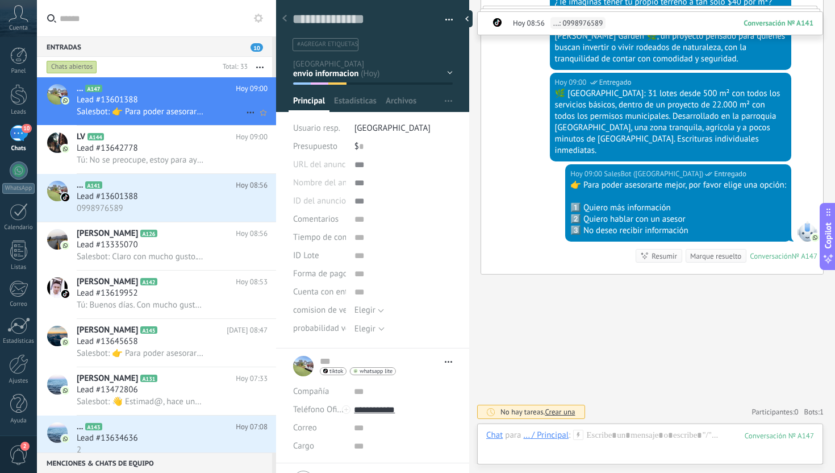
click at [138, 114] on span "Salesbot: 👉 Para poder asesorarte mejor, por favor elige una opción: 1️⃣ Quiero…" at bounding box center [141, 111] width 128 height 11
